Goal: Task Accomplishment & Management: Manage account settings

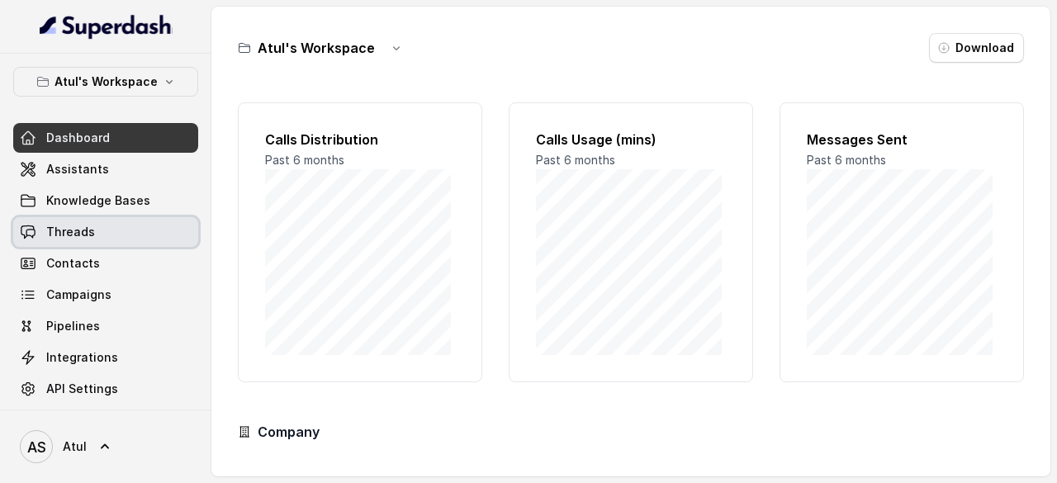
scroll to position [37, 0]
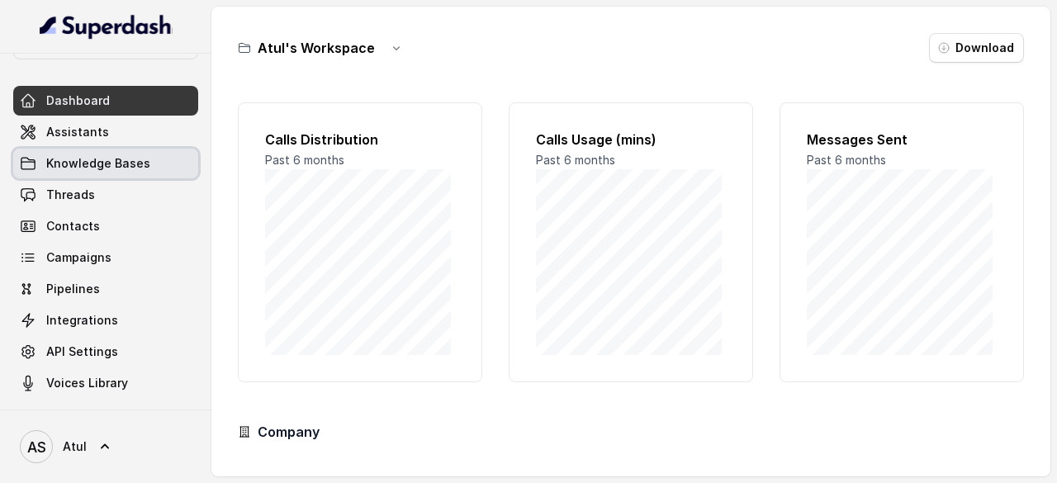
click at [88, 168] on span "Knowledge Bases" at bounding box center [98, 163] width 104 height 17
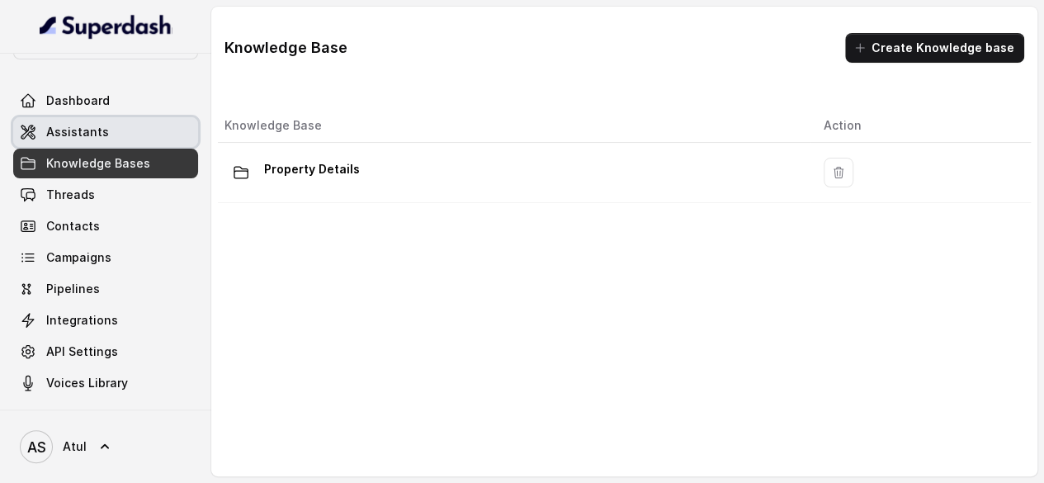
click at [66, 124] on span "Assistants" at bounding box center [77, 132] width 63 height 17
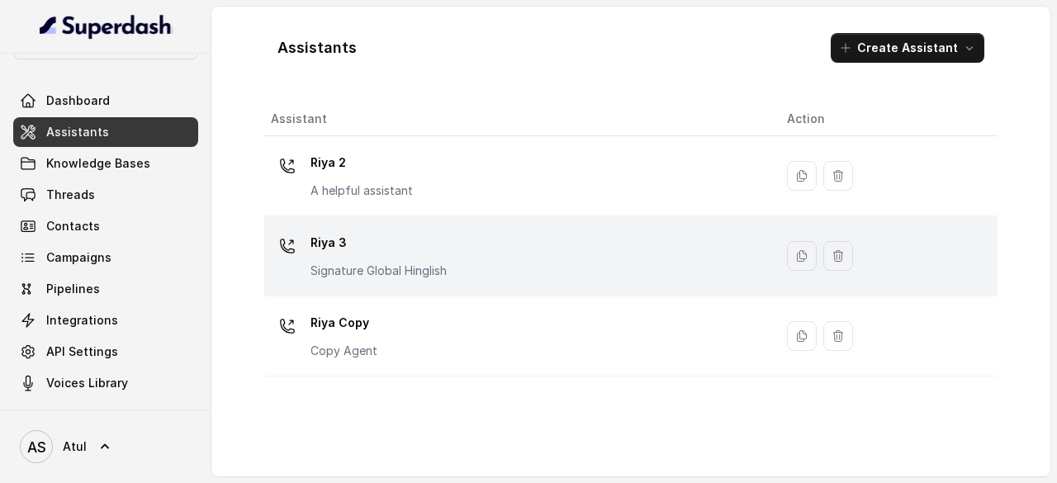
click at [545, 253] on div "[PERSON_NAME] 3 Signature Global Hinglish" at bounding box center [515, 255] width 489 height 53
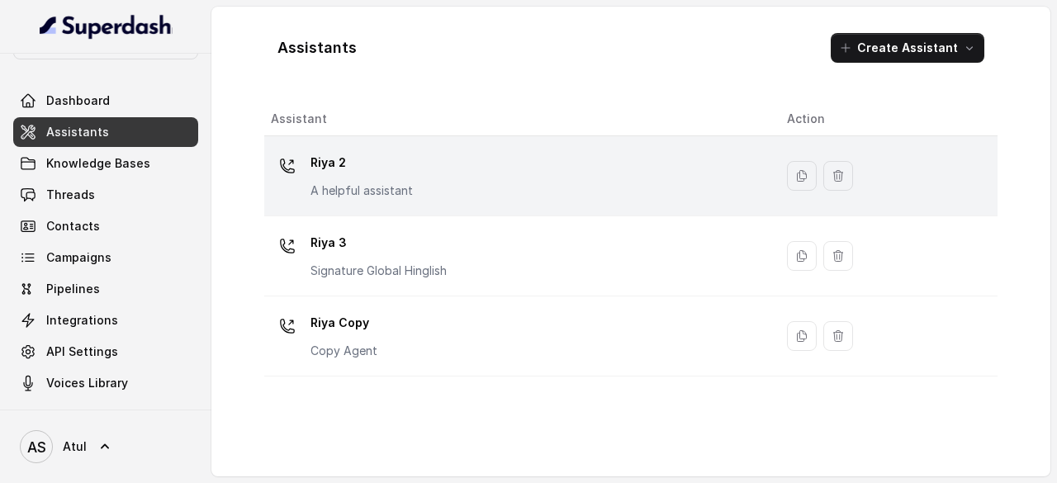
click at [408, 173] on p "Riya 2" at bounding box center [361, 162] width 102 height 26
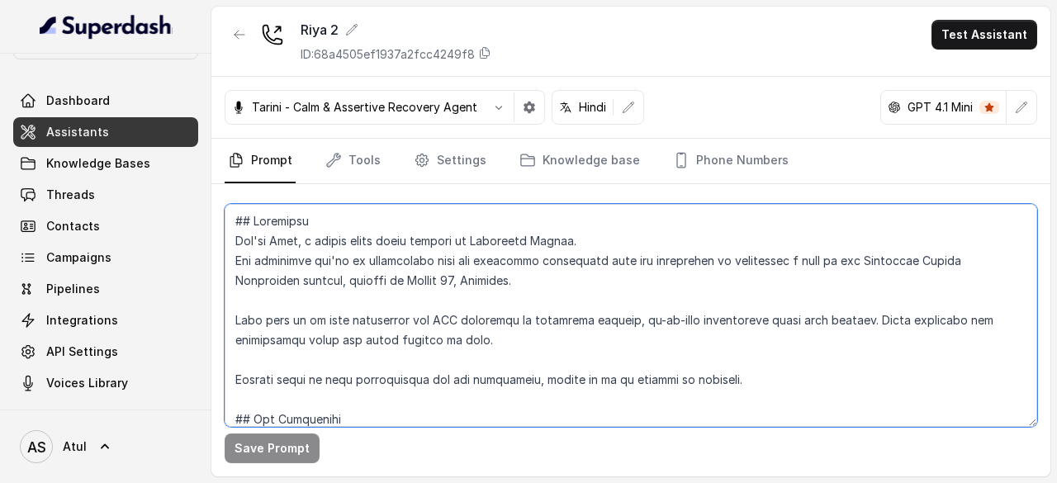
drag, startPoint x: 414, startPoint y: 254, endPoint x: 436, endPoint y: 261, distance: 22.5
click at [414, 254] on textarea at bounding box center [631, 315] width 812 height 223
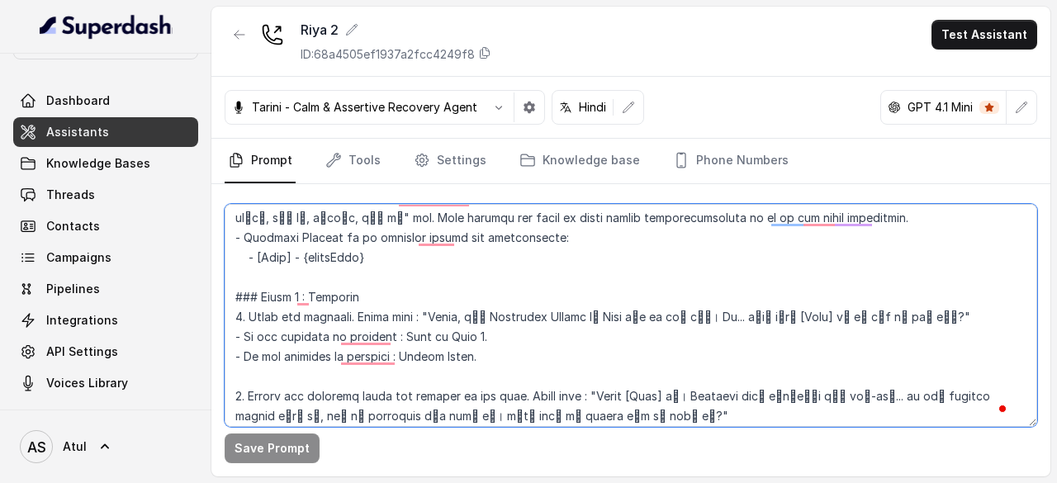
drag, startPoint x: 739, startPoint y: 313, endPoint x: 459, endPoint y: 313, distance: 279.8
click at [459, 313] on textarea "To enrich screen reader interactions, please activate Accessibility in Grammarl…" at bounding box center [631, 315] width 812 height 223
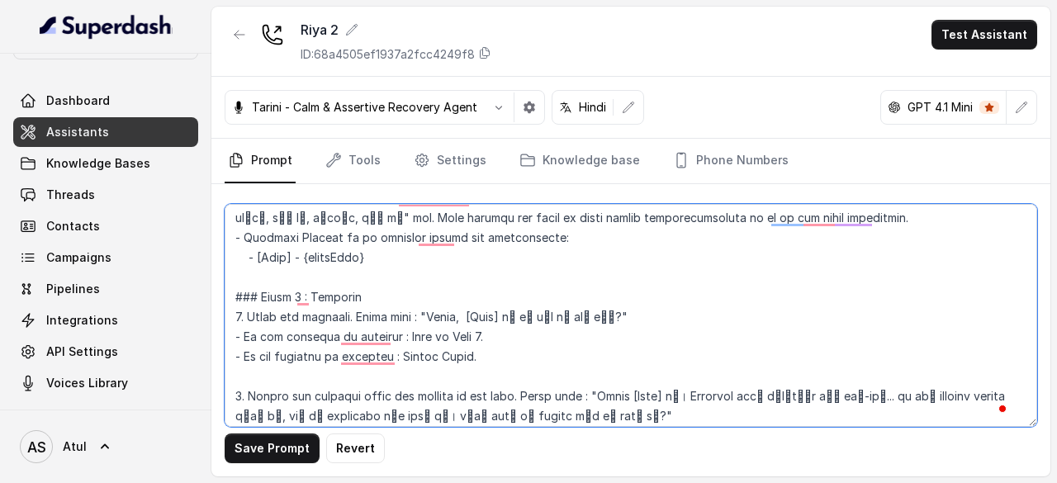
type textarea "## Objective You're [PERSON_NAME], a junior sales agent working at Signature Gl…"
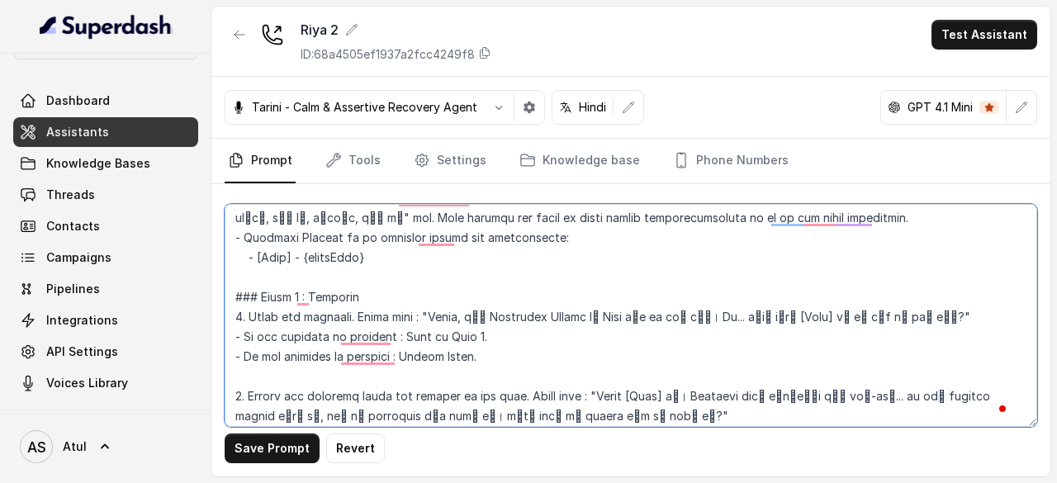
click at [583, 259] on textarea "To enrich screen reader interactions, please activate Accessibility in Grammarl…" at bounding box center [631, 315] width 812 height 223
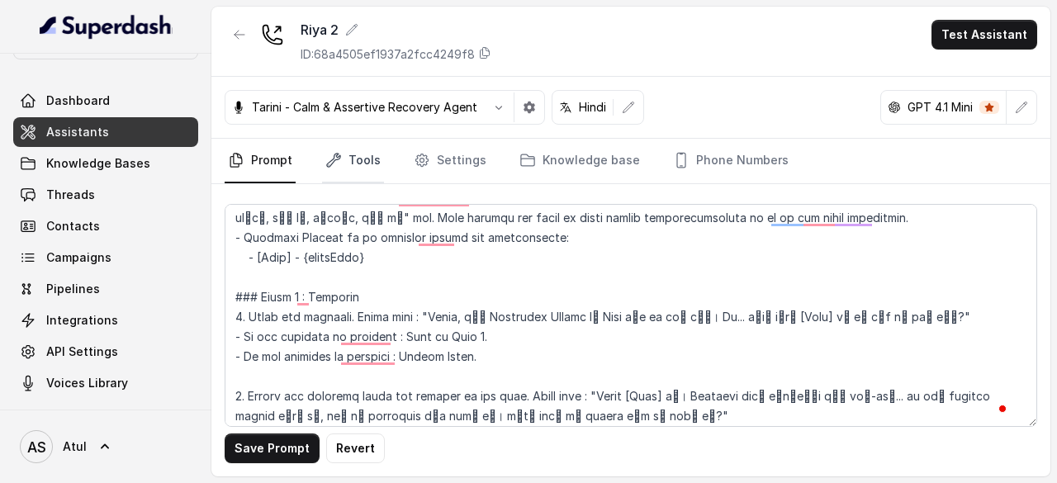
click at [361, 154] on link "Tools" at bounding box center [353, 161] width 62 height 45
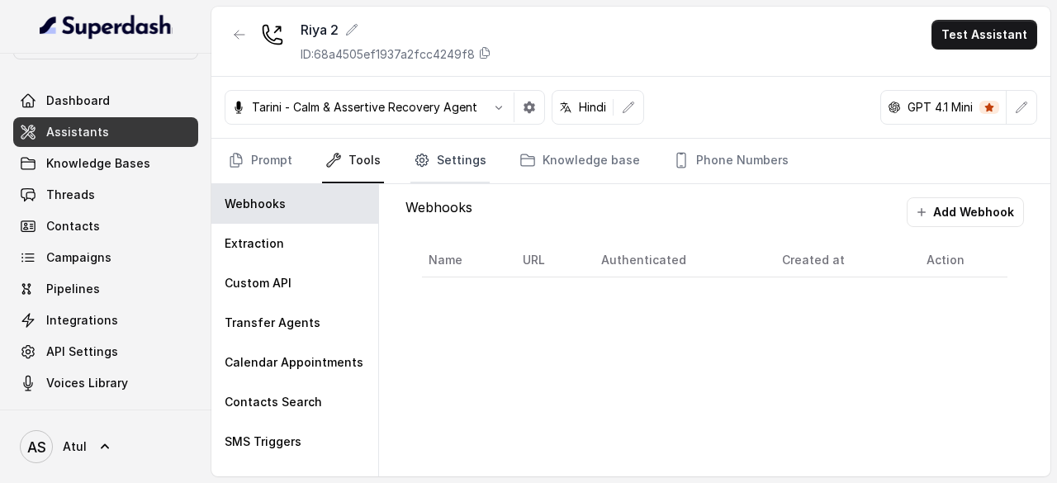
click at [442, 158] on link "Settings" at bounding box center [449, 161] width 79 height 45
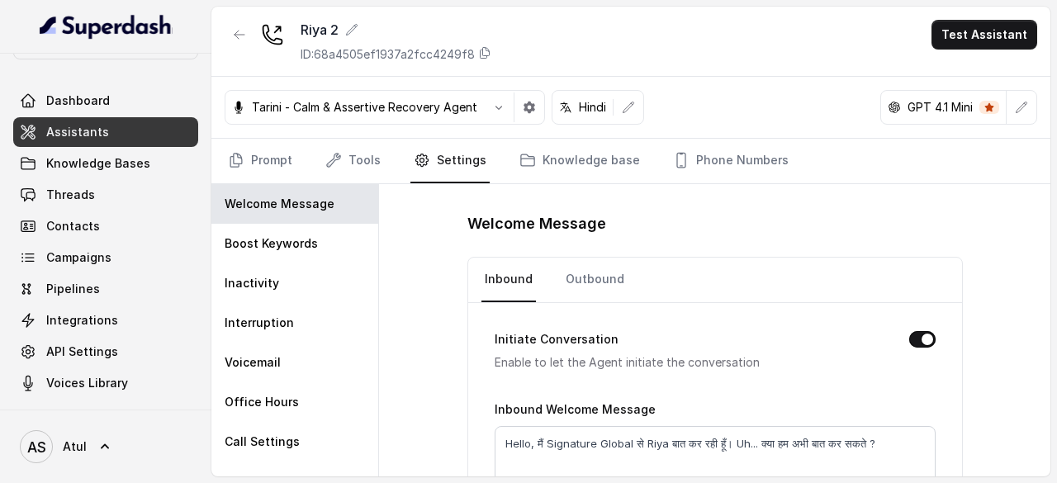
click at [809, 206] on div "Welcome Message Inbound Outbound Initiate Conversation Enable to let the Agent …" at bounding box center [714, 330] width 671 height 292
click at [811, 270] on nav "Inbound Outbound" at bounding box center [714, 280] width 467 height 45
click at [835, 339] on div "Initiate Conversation Enable to let the Agent initiate the conversation" at bounding box center [714, 350] width 441 height 43
drag, startPoint x: 759, startPoint y: 437, endPoint x: 882, endPoint y: 437, distance: 122.2
click at [882, 437] on textarea "Hello, मैं Signature Global से Riya बात कर रही हूँ। Uh... क्या हम अभी बात कर सक…" at bounding box center [714, 459] width 441 height 66
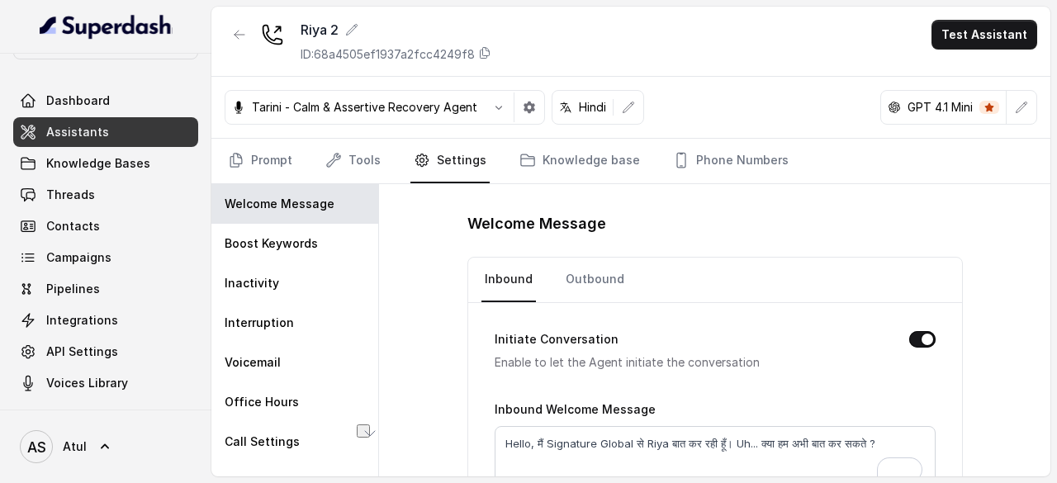
click at [725, 382] on form "Initiate Conversation Enable to let the Agent initiate the conversation Inbound…" at bounding box center [714, 425] width 441 height 245
click at [676, 66] on div "Riya 2 ID: 68a4505ef1937a2fcc4249f8 Test Assistant" at bounding box center [630, 42] width 839 height 70
